Goal: Ask a question

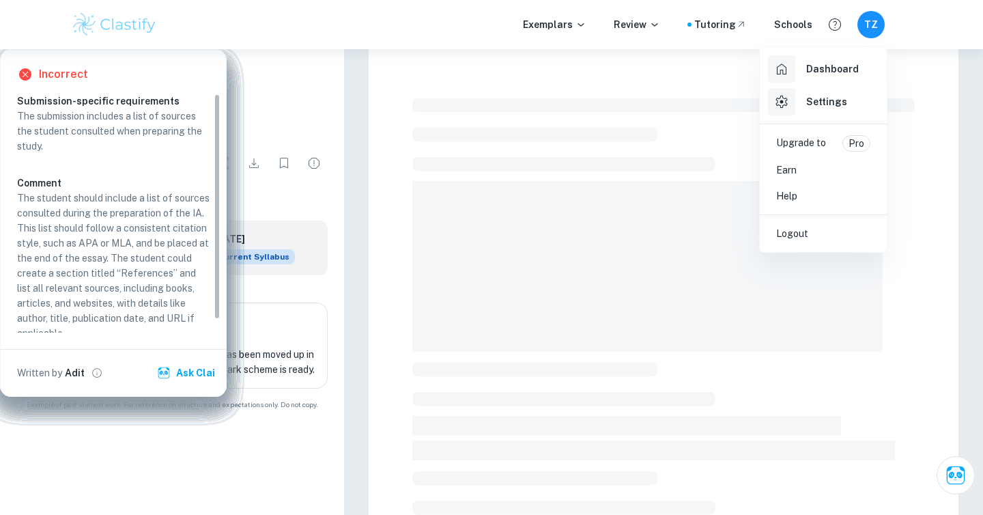
click at [814, 100] on h6 "Settings" at bounding box center [826, 101] width 41 height 15
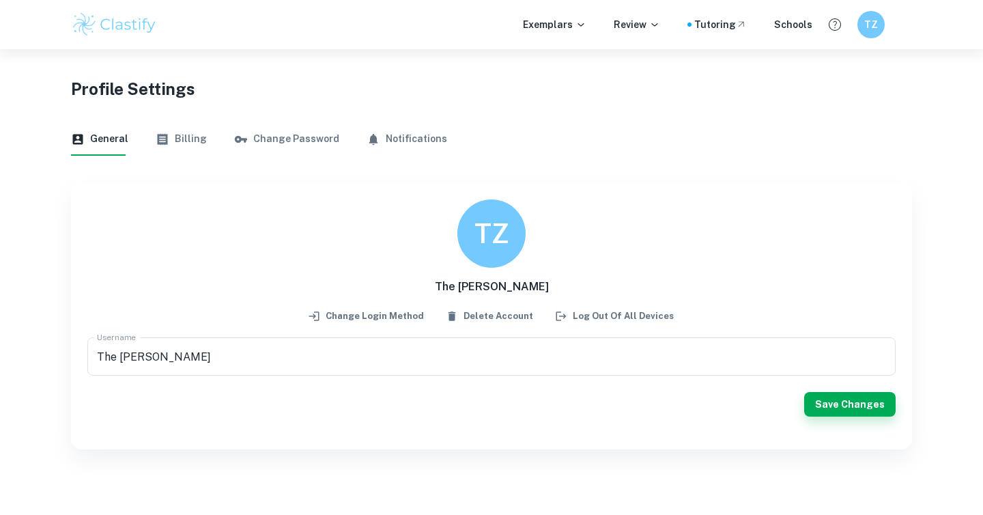
click at [185, 141] on button "Billing" at bounding box center [181, 139] width 51 height 33
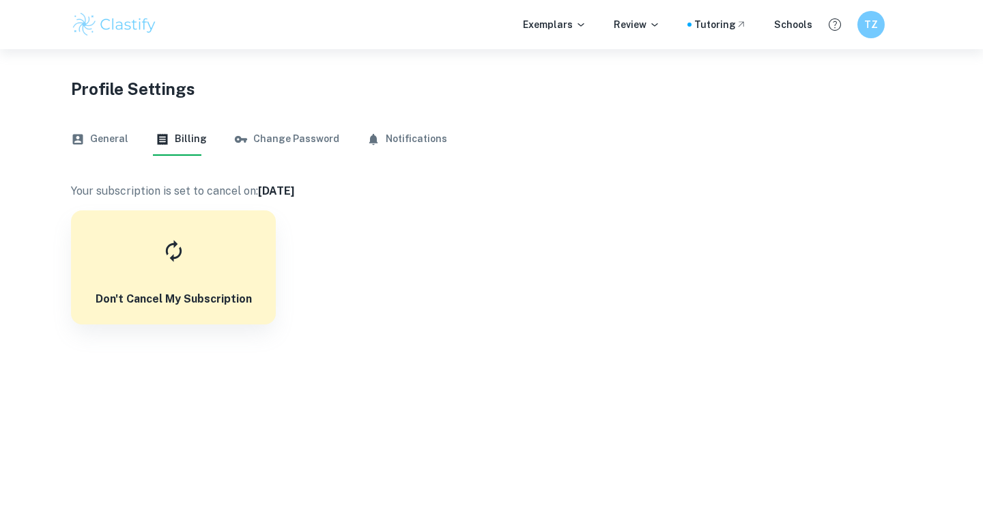
click at [96, 148] on button "General" at bounding box center [99, 139] width 57 height 33
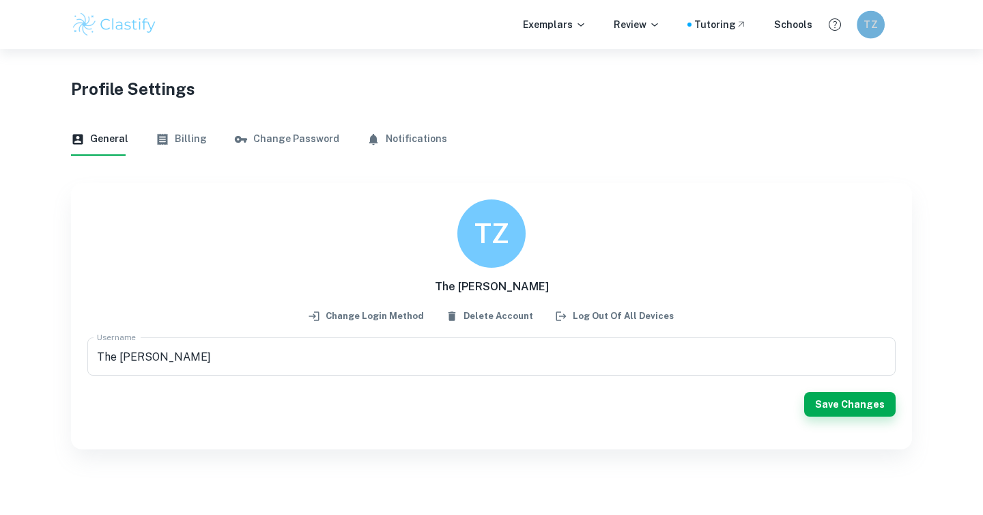
click at [869, 24] on h6 "TZ" at bounding box center [871, 24] width 16 height 15
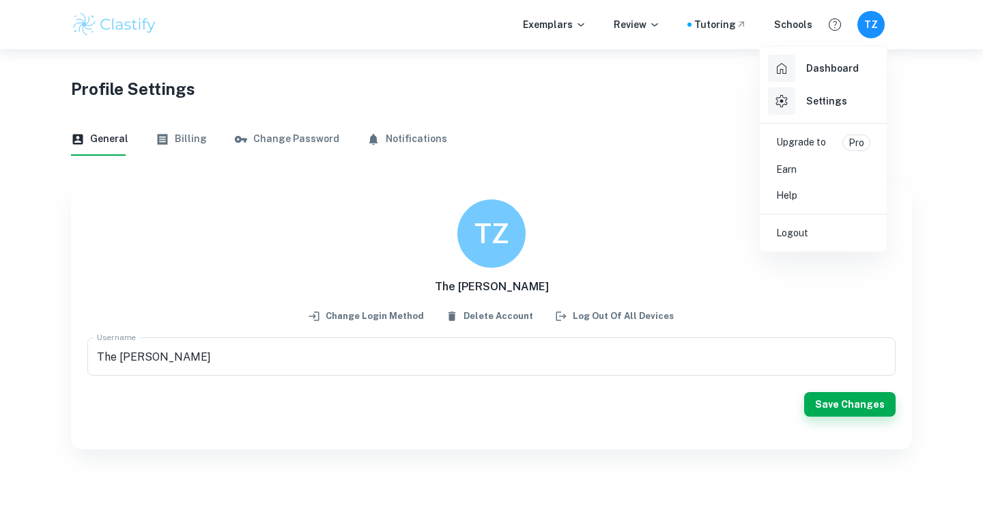
click at [781, 95] on icon at bounding box center [782, 101] width 12 height 12
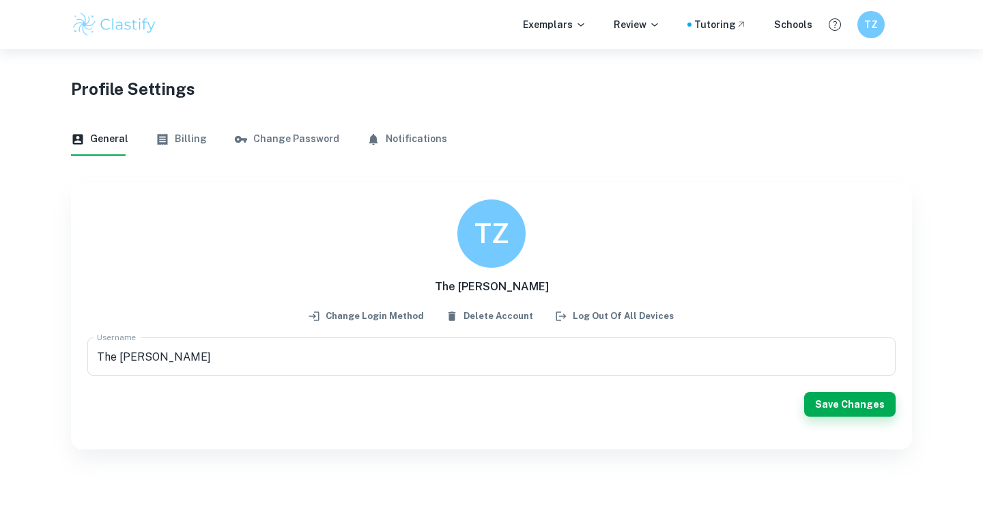
click at [849, 29] on div "Exemplars Review Tutoring Schools TZ" at bounding box center [492, 24] width 874 height 27
click at [865, 25] on h6 "TZ" at bounding box center [872, 24] width 16 height 15
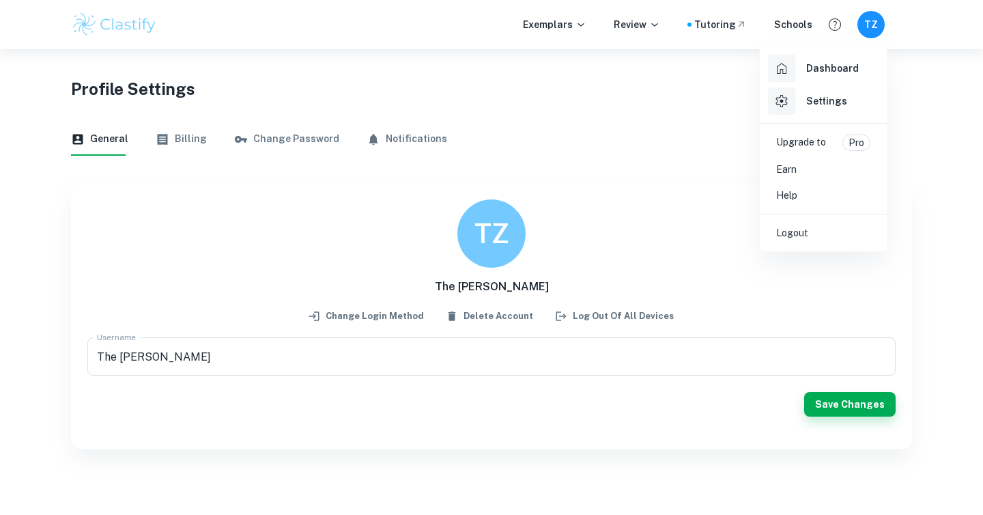
click at [832, 64] on h6 "Dashboard" at bounding box center [832, 68] width 53 height 15
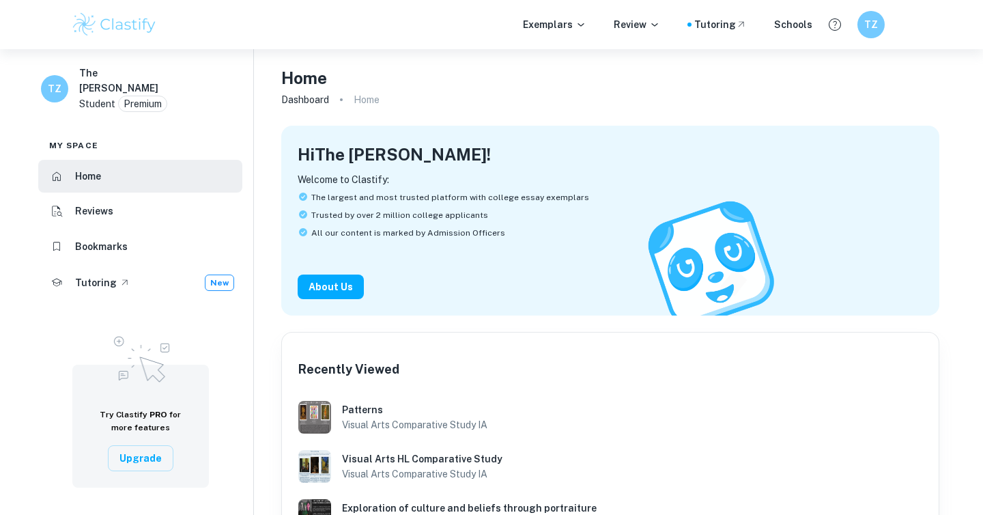
click at [94, 74] on h6 "The [PERSON_NAME]" at bounding box center [128, 81] width 98 height 30
click at [64, 75] on div "TZ" at bounding box center [54, 88] width 27 height 27
click at [318, 85] on h4 "Home" at bounding box center [304, 78] width 46 height 25
click at [318, 104] on link "Dashboard" at bounding box center [305, 99] width 48 height 19
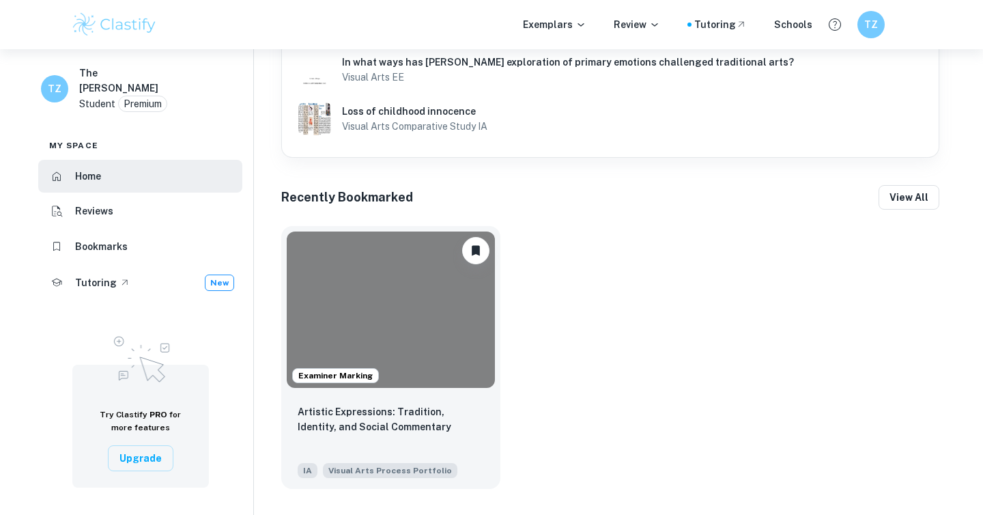
scroll to position [809, 0]
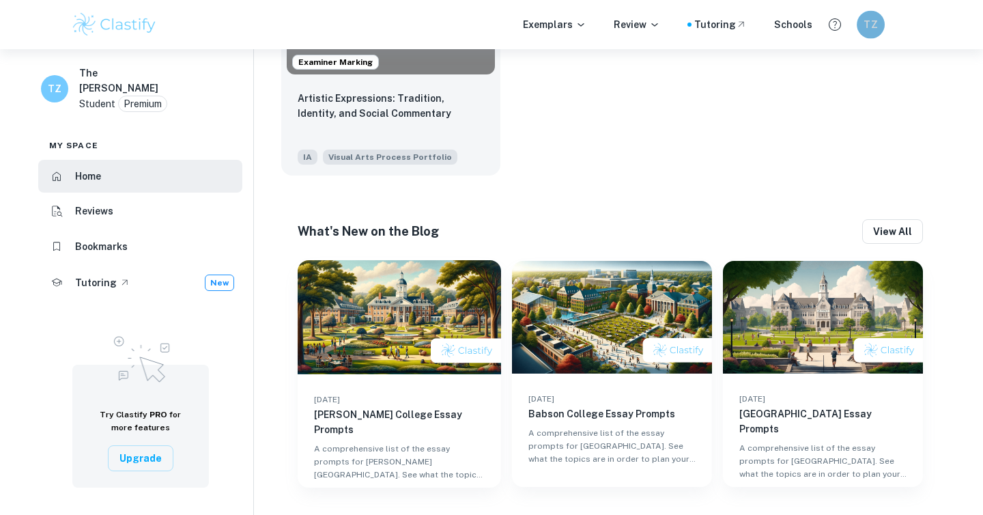
click at [878, 33] on div "TZ" at bounding box center [871, 25] width 28 height 28
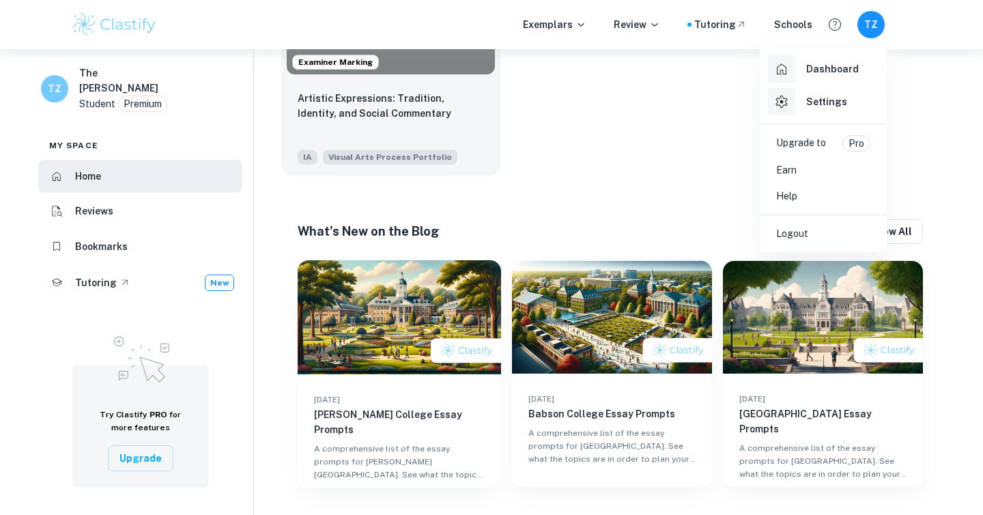
click at [783, 193] on p "Help" at bounding box center [786, 195] width 21 height 15
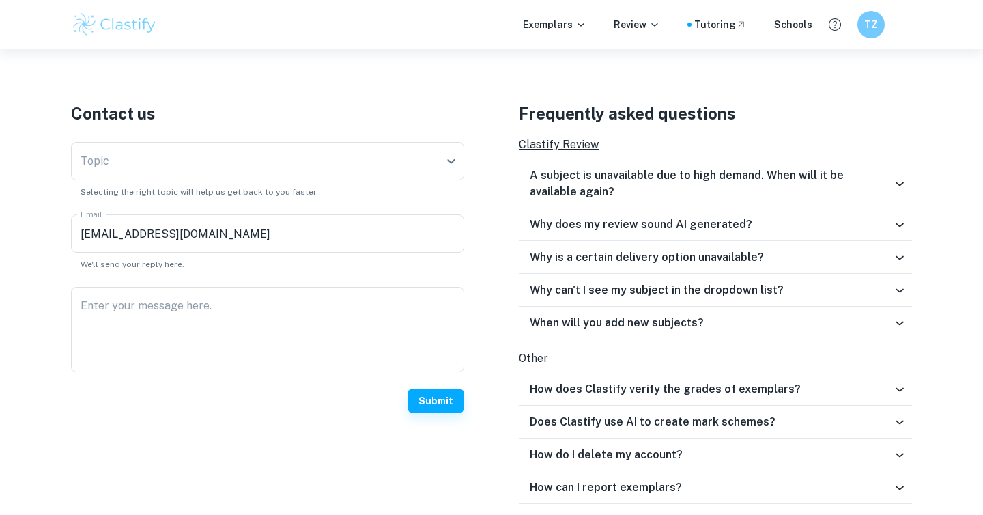
scroll to position [431, 0]
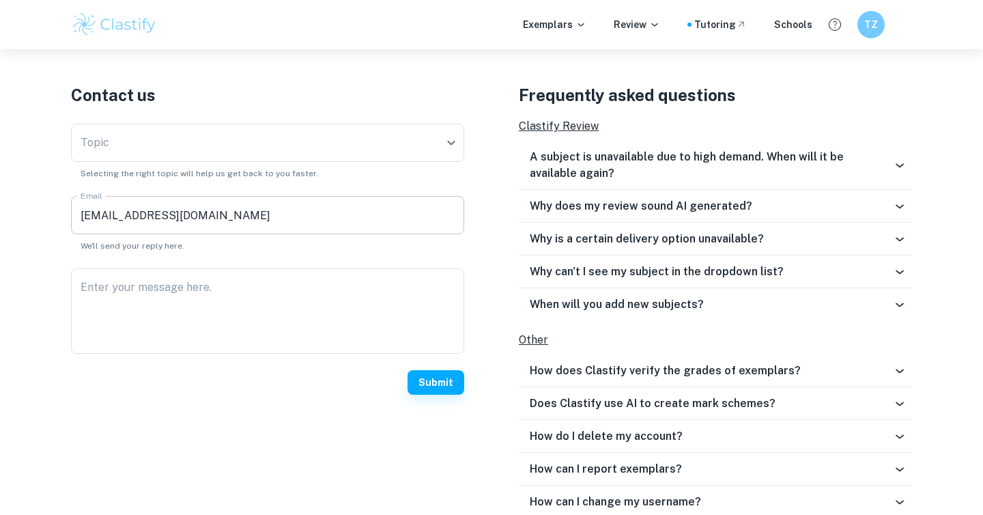
click at [204, 222] on input "[EMAIL_ADDRESS][DOMAIN_NAME]" at bounding box center [267, 215] width 393 height 38
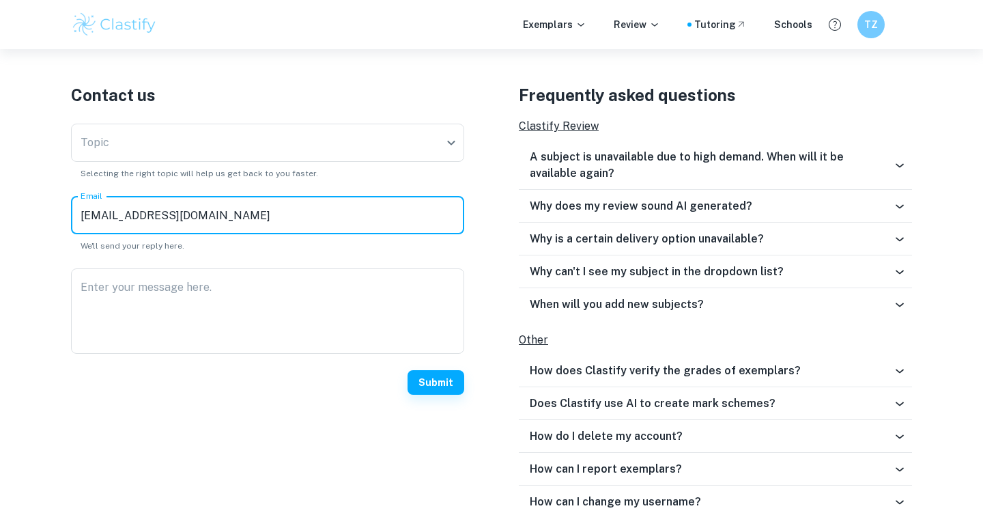
click at [204, 222] on input "[EMAIL_ADDRESS][DOMAIN_NAME]" at bounding box center [267, 215] width 393 height 38
